Goal: Information Seeking & Learning: Learn about a topic

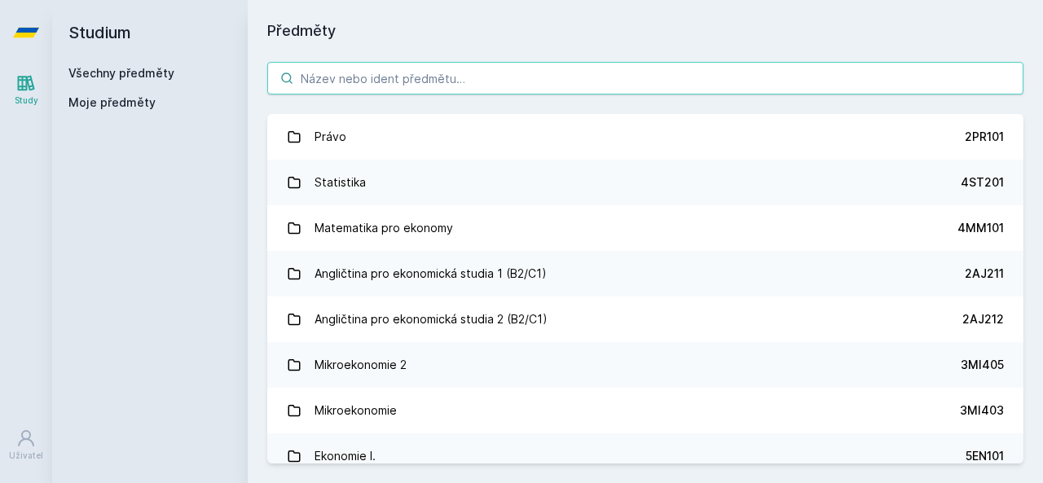
click at [373, 86] on input "search" at bounding box center [645, 78] width 756 height 33
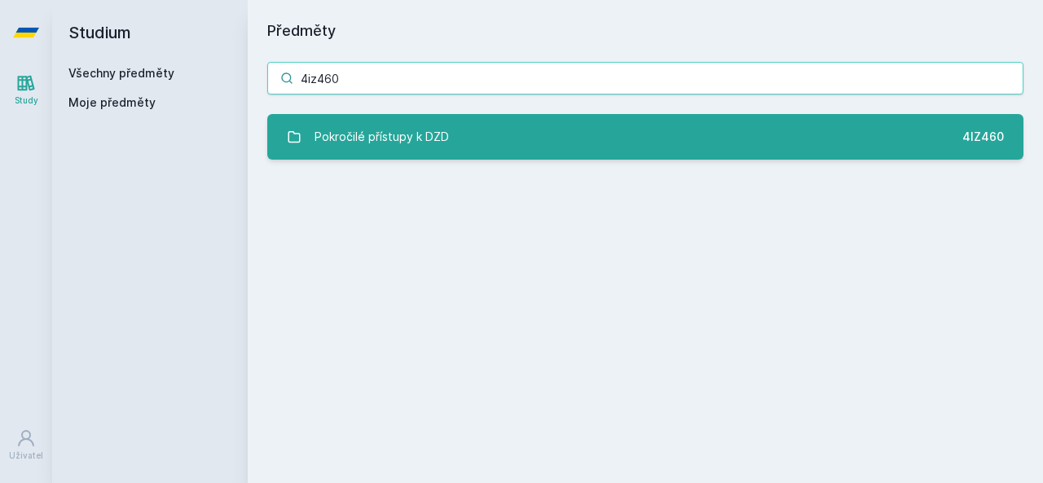
type input "4iz460"
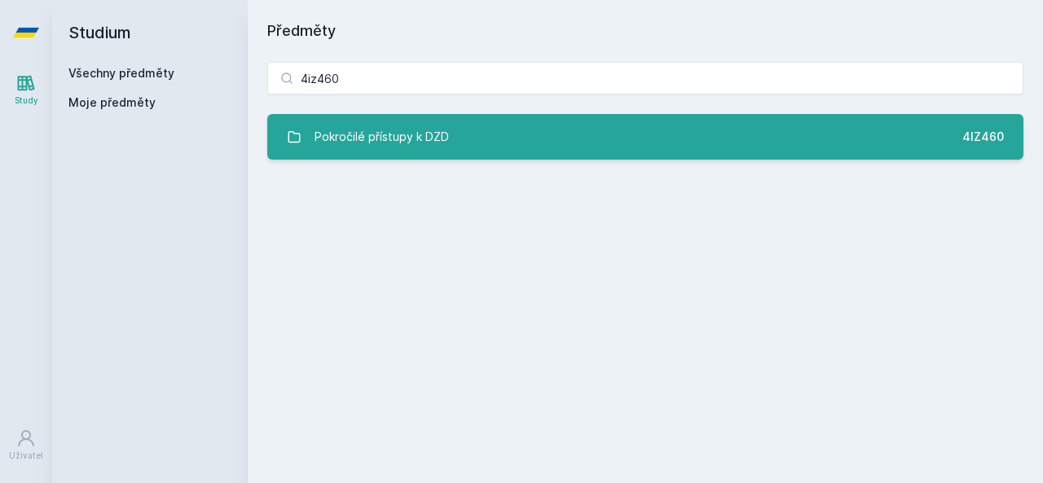
click at [403, 129] on div "Pokročilé přístupy k DZD" at bounding box center [381, 137] width 134 height 33
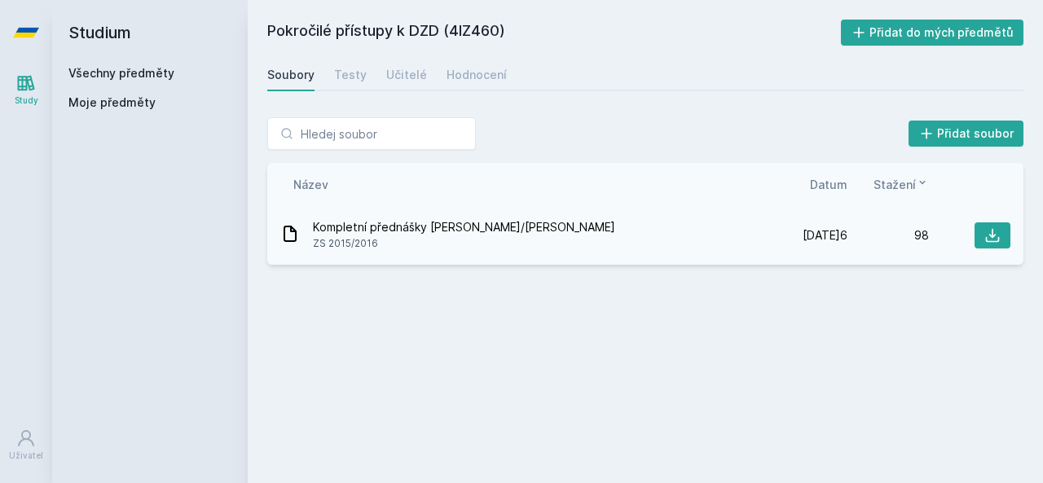
click at [380, 226] on span "Kompletní přednášky [PERSON_NAME]/[PERSON_NAME]" at bounding box center [464, 227] width 302 height 16
click at [298, 235] on icon at bounding box center [290, 234] width 20 height 20
click at [360, 69] on div "Testy" at bounding box center [350, 75] width 33 height 16
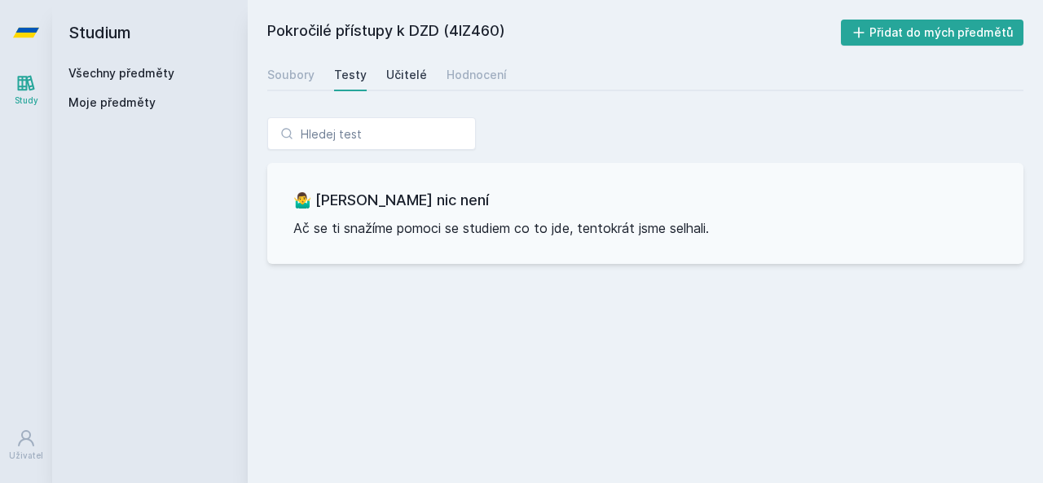
click at [394, 72] on div "Učitelé" at bounding box center [406, 75] width 41 height 16
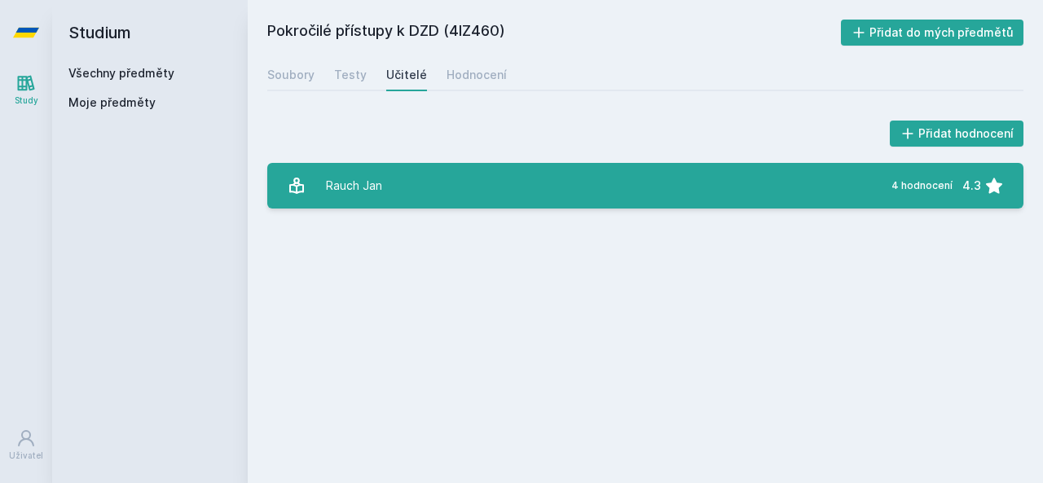
click at [517, 173] on link "[PERSON_NAME][DATE] hodnocení 4.3" at bounding box center [645, 186] width 756 height 46
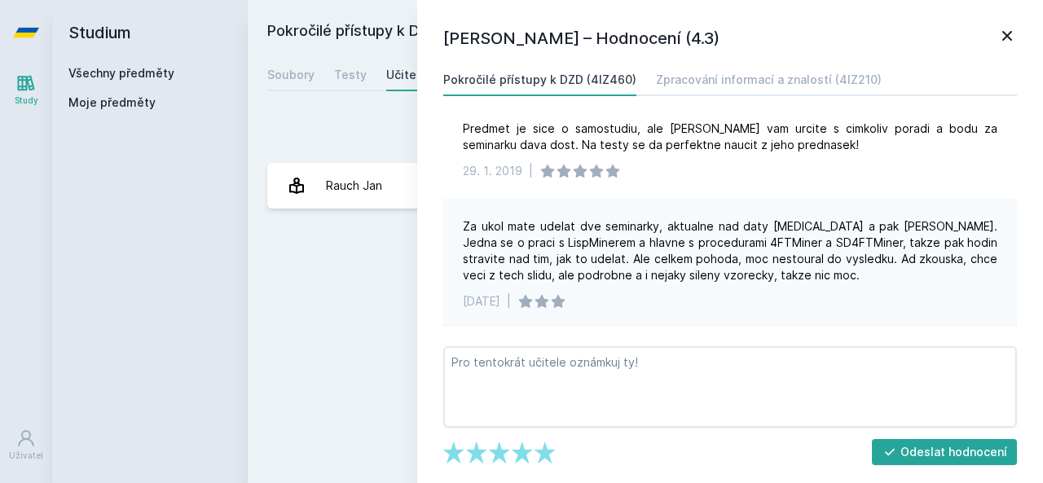
scroll to position [235, 0]
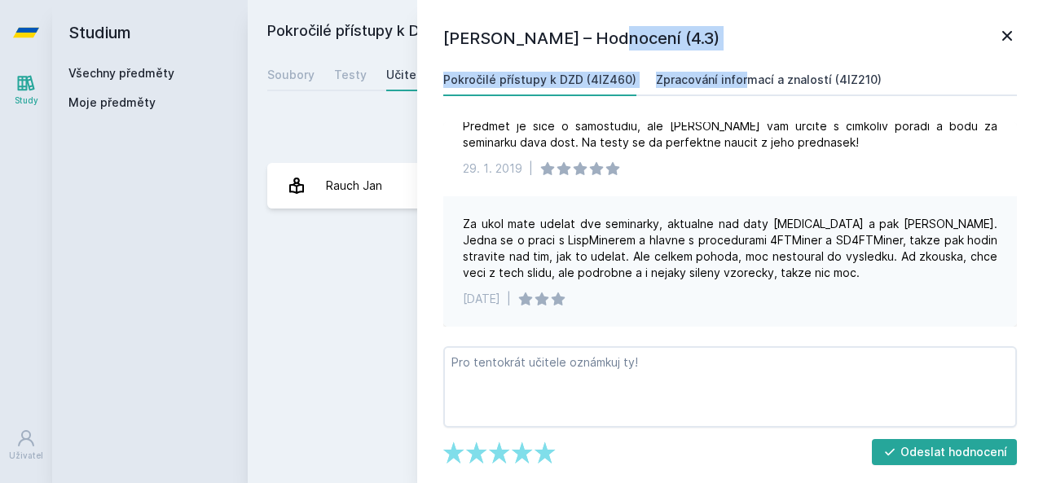
drag, startPoint x: 564, startPoint y: 43, endPoint x: 710, endPoint y: 69, distance: 148.1
click at [710, 69] on div "[PERSON_NAME] – Hodnocení (4.3) Pokročilé přístupy k DZD (4IZ460) Zpracování in…" at bounding box center [730, 241] width 626 height 483
click at [710, 69] on link "Zpracování informací a znalostí (4IZ210)" at bounding box center [769, 80] width 226 height 33
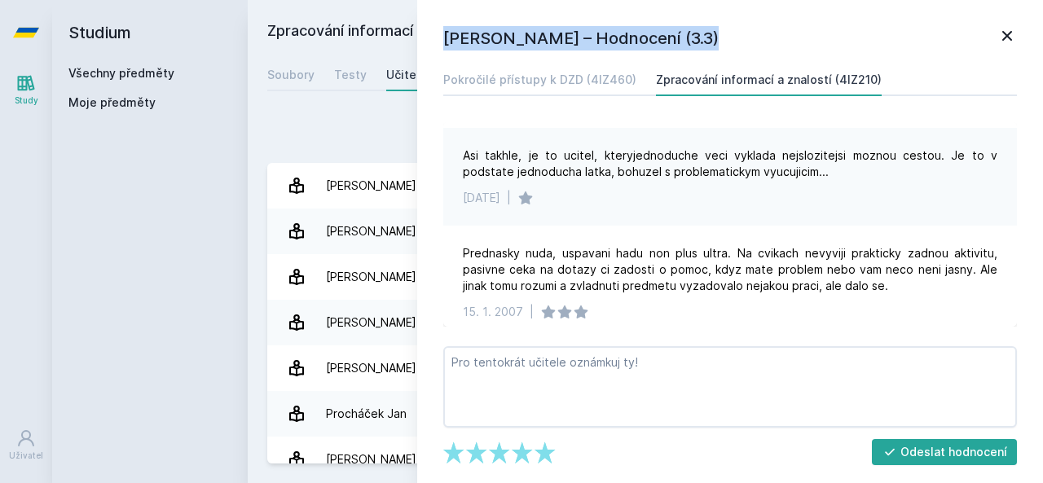
scroll to position [1630, 0]
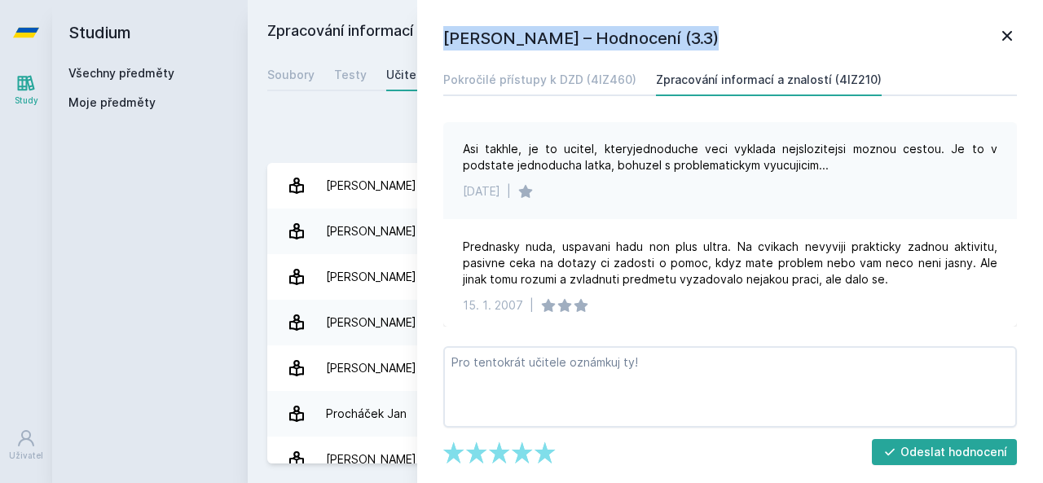
click at [1004, 33] on icon at bounding box center [1007, 36] width 10 height 10
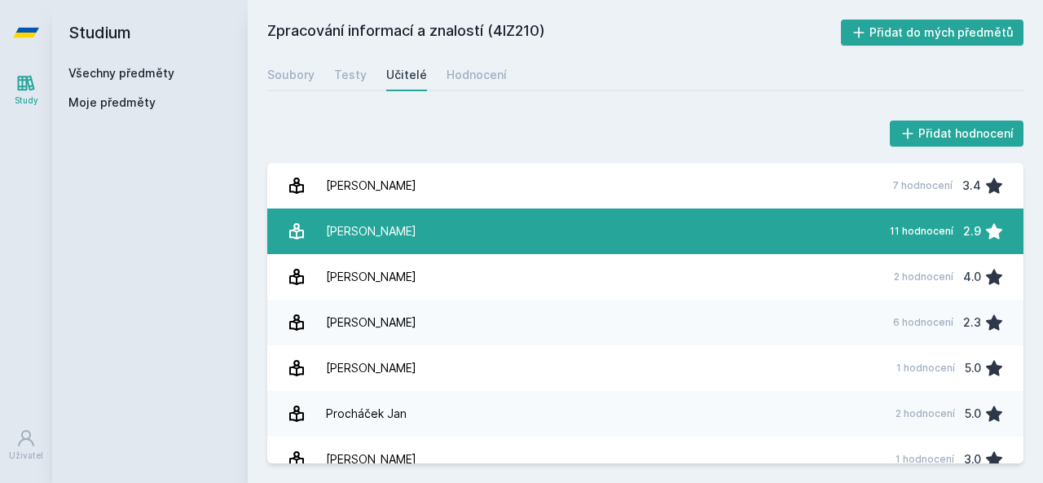
click at [813, 227] on link "[PERSON_NAME] 11 hodnocení 2.9" at bounding box center [645, 232] width 756 height 46
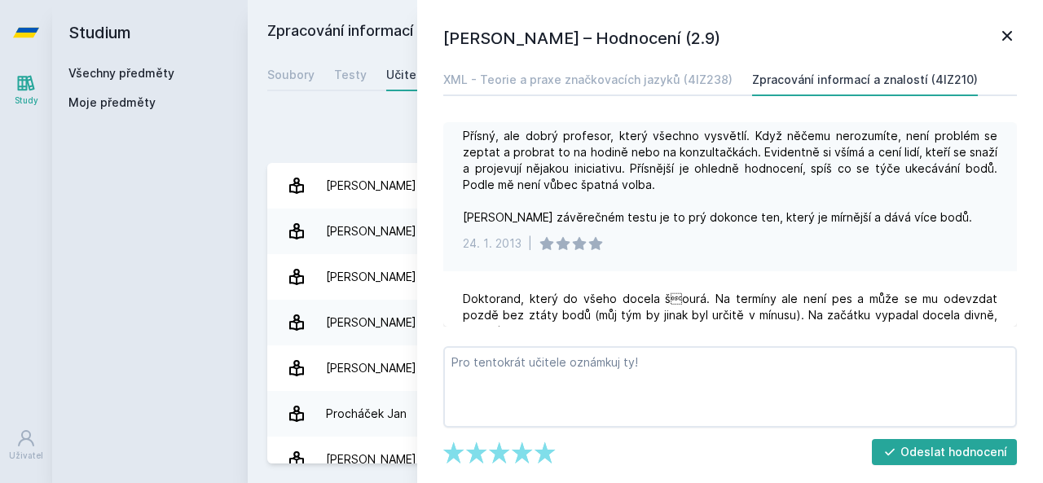
scroll to position [1099, 0]
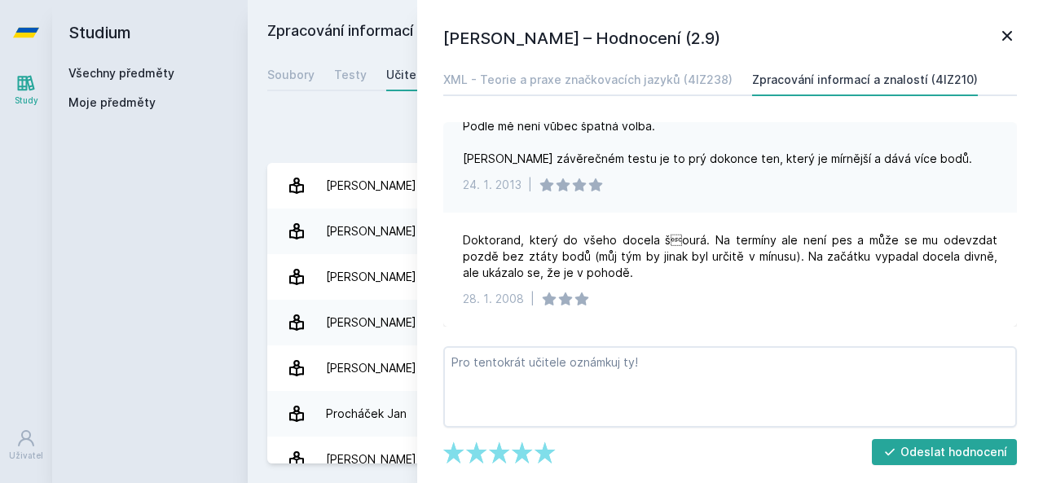
click at [1017, 33] on div "[PERSON_NAME] – Hodnocení (2.9) XML - Teorie a praxe značkovacích jazyků (4IZ23…" at bounding box center [730, 241] width 626 height 483
click at [1008, 38] on icon at bounding box center [1007, 36] width 20 height 20
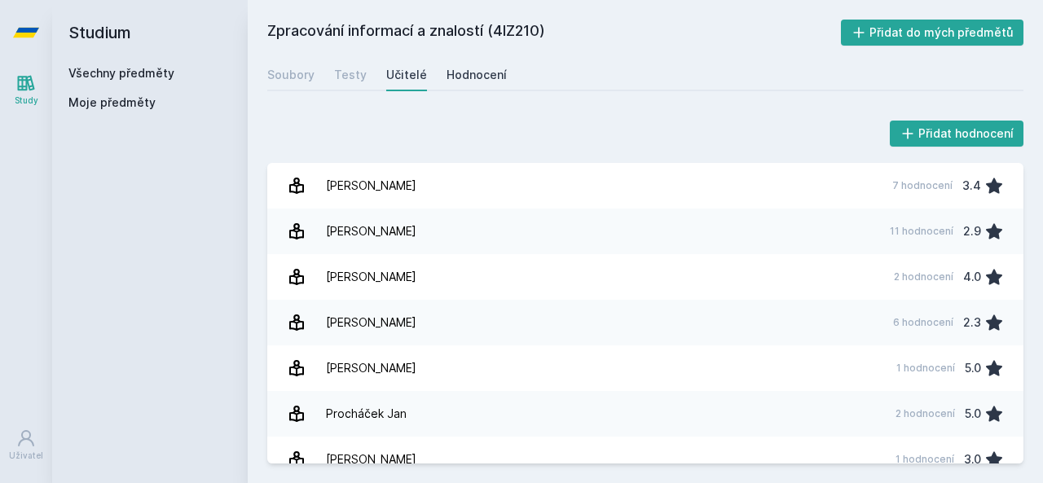
click at [459, 69] on div "Hodnocení" at bounding box center [476, 75] width 60 height 16
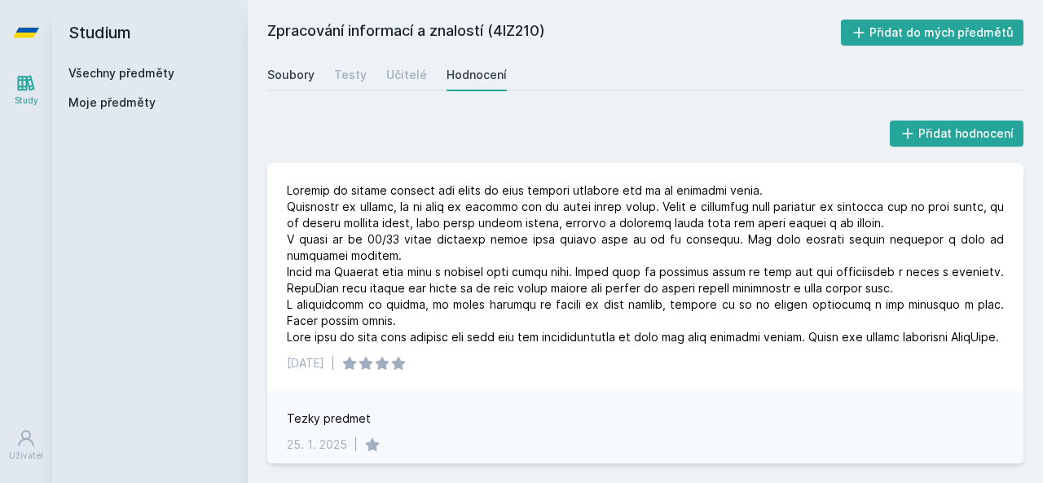
click at [310, 77] on div "Soubory" at bounding box center [290, 75] width 47 height 16
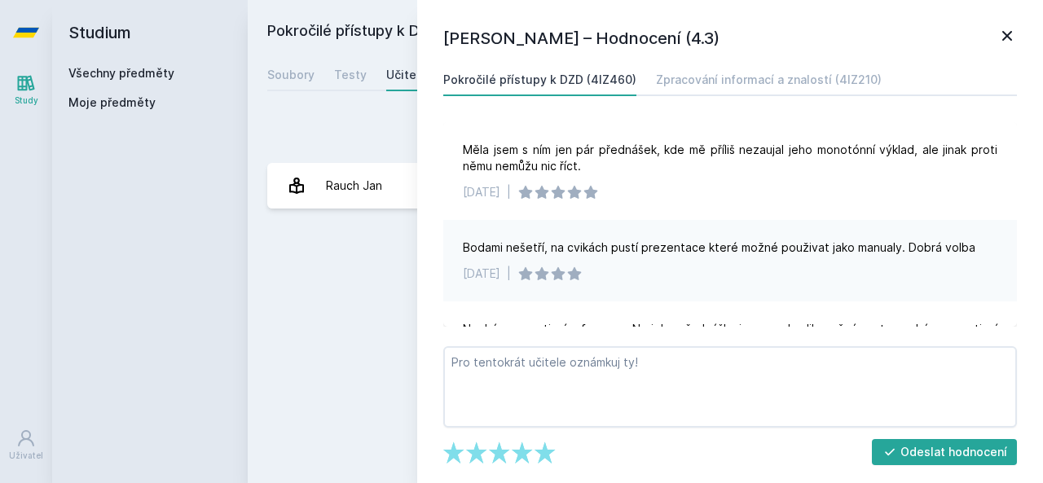
click at [137, 71] on link "Všechny předměty" at bounding box center [121, 73] width 106 height 14
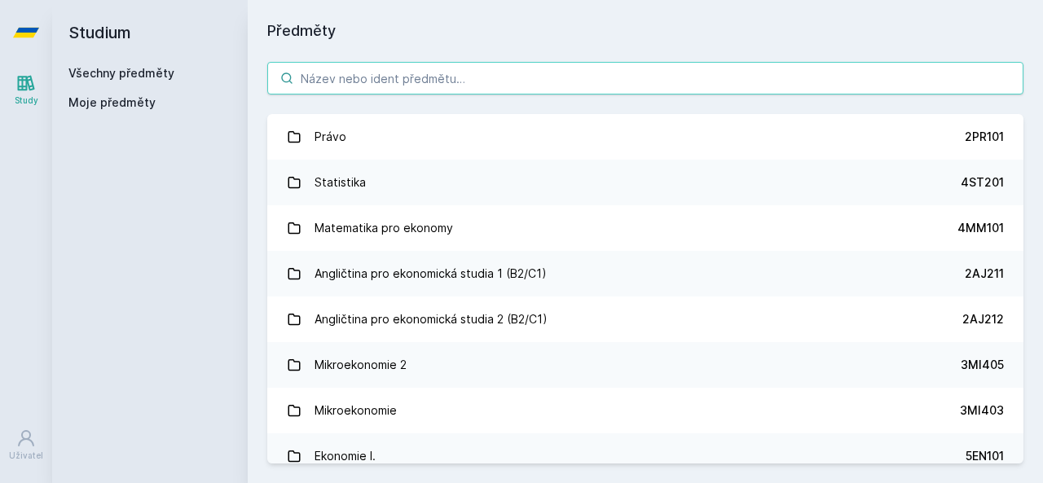
click at [393, 73] on input "search" at bounding box center [645, 78] width 756 height 33
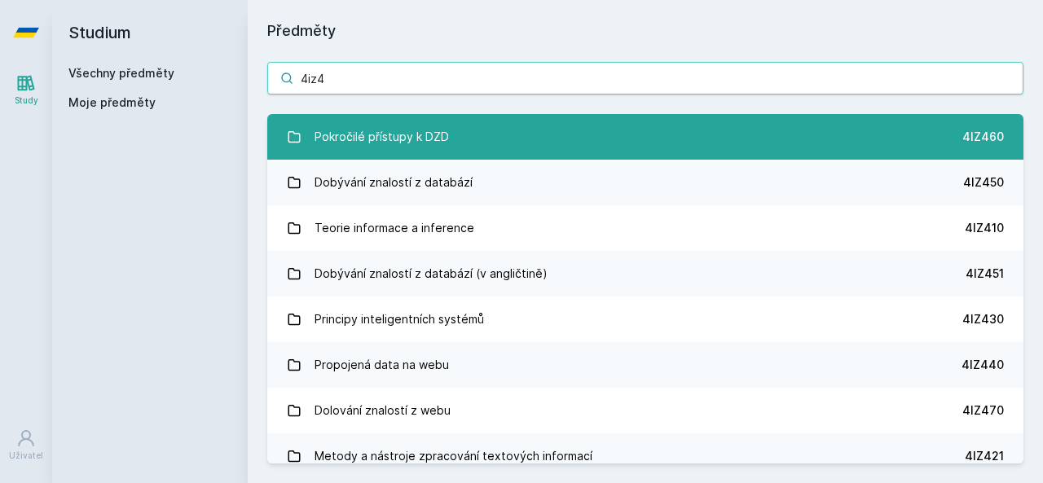
type input "4iz4"
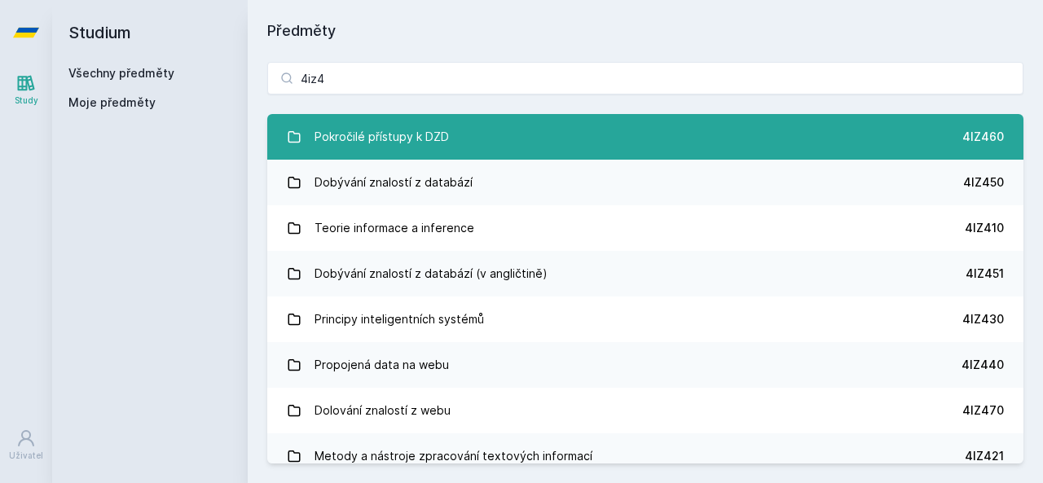
click at [386, 138] on div "Pokročilé přístupy k DZD" at bounding box center [381, 137] width 134 height 33
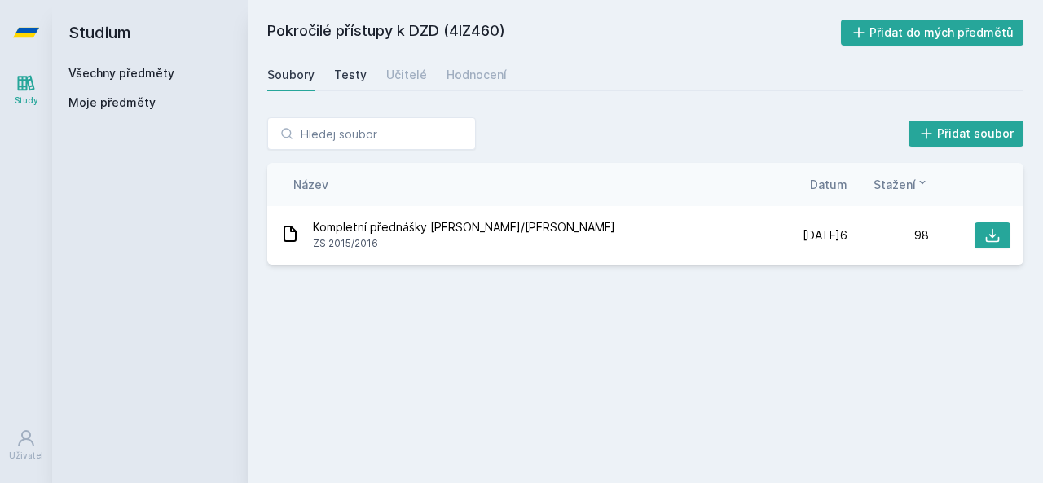
click at [354, 77] on div "Testy" at bounding box center [350, 75] width 33 height 16
